Goal: Information Seeking & Learning: Understand process/instructions

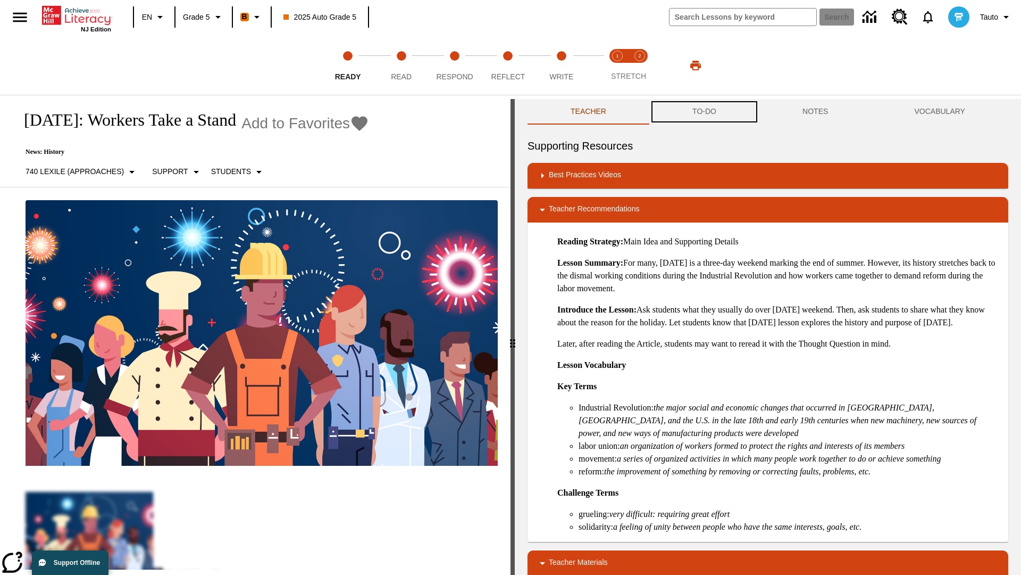
click at [705, 112] on button "TO-DO" at bounding box center [705, 112] width 110 height 26
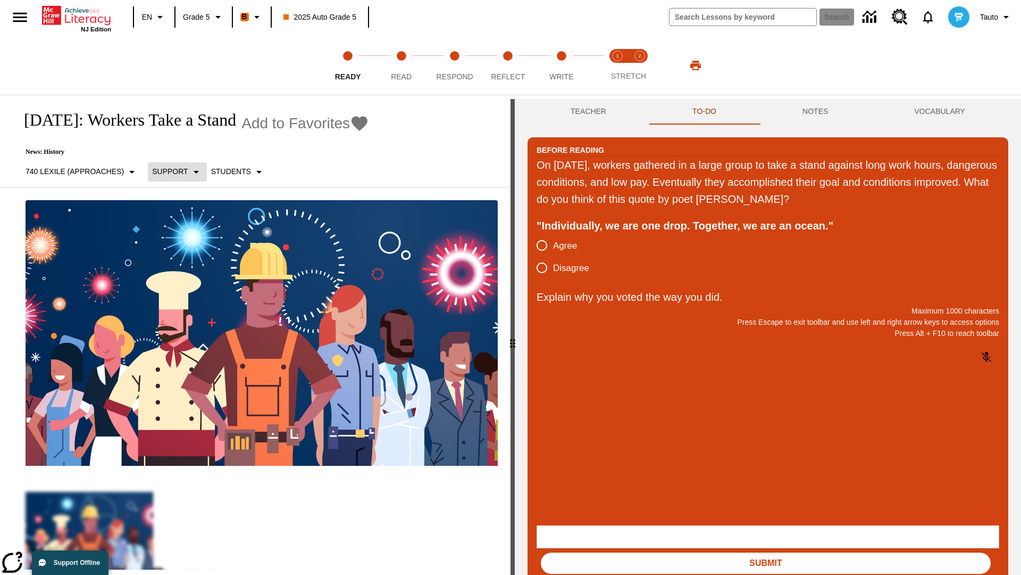
click at [176, 171] on p "Support" at bounding box center [170, 171] width 36 height 11
click at [187, 234] on p "Support" at bounding box center [187, 233] width 63 height 11
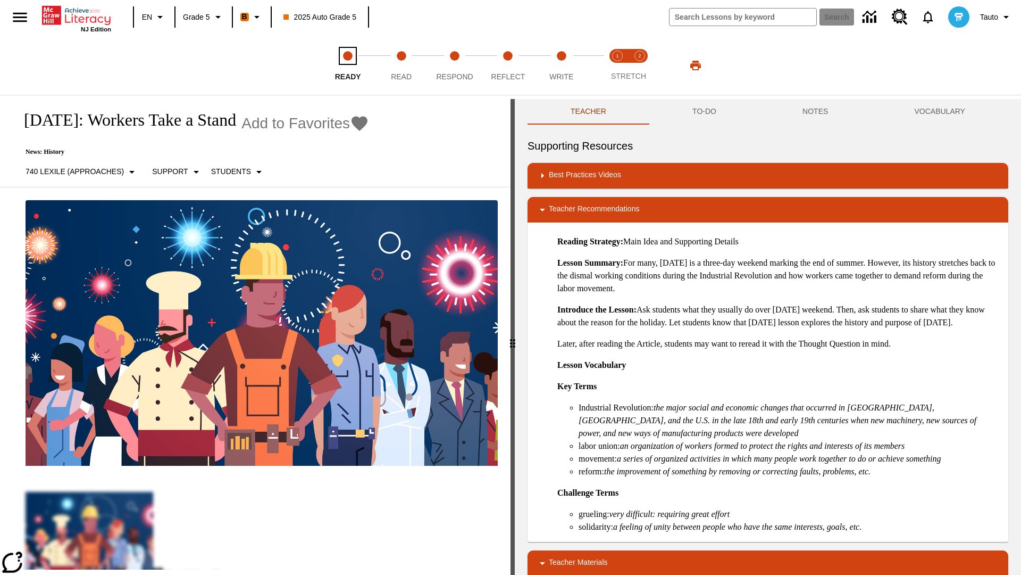
click at [348, 65] on span "Ready" at bounding box center [348, 72] width 26 height 19
click at [705, 112] on button "TO-DO" at bounding box center [705, 112] width 110 height 26
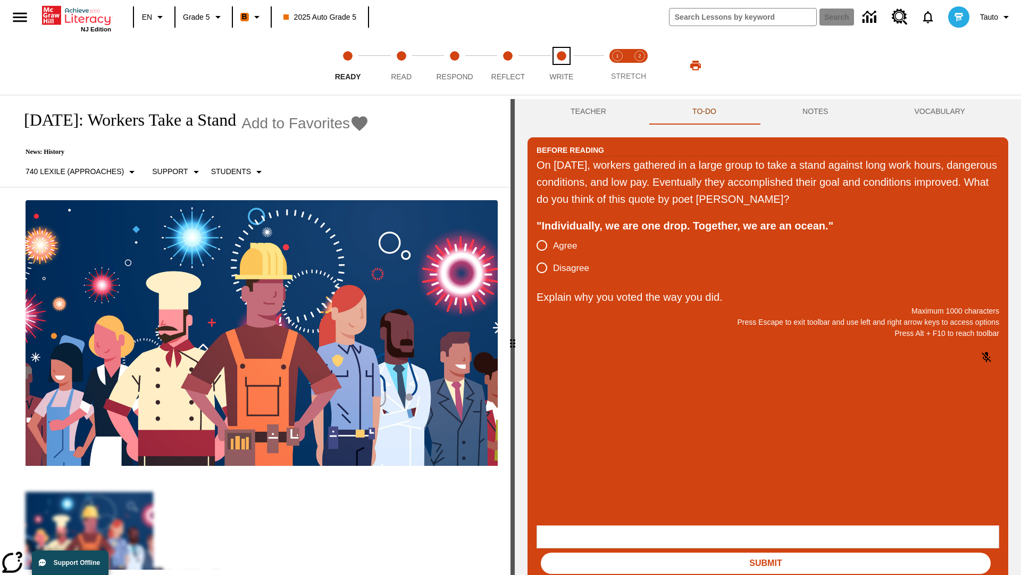
click at [561, 65] on span "Write" at bounding box center [562, 72] width 24 height 19
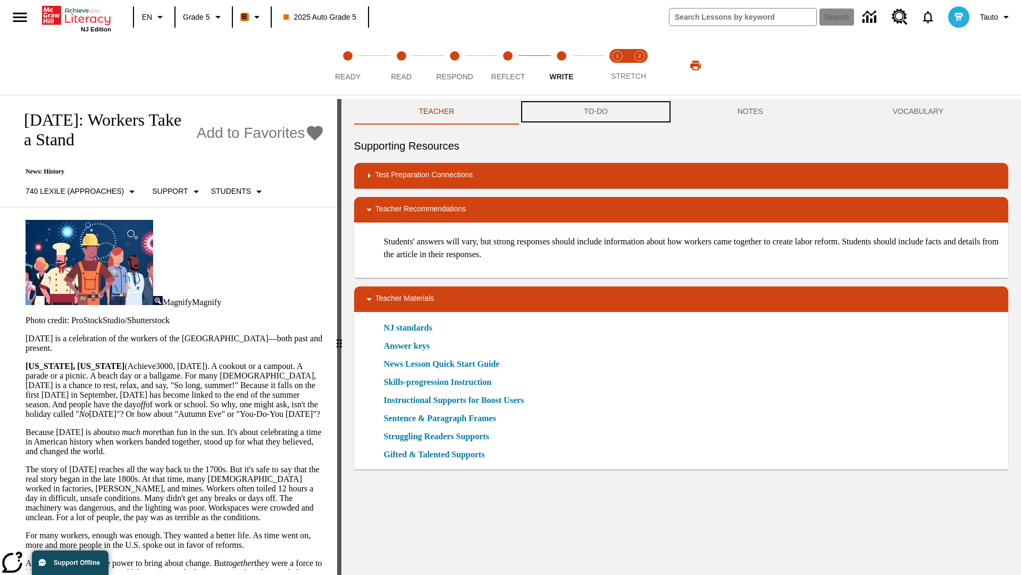
scroll to position [1, 0]
click at [596, 112] on button "TO-DO" at bounding box center [596, 112] width 154 height 26
